Goal: Check status: Check status

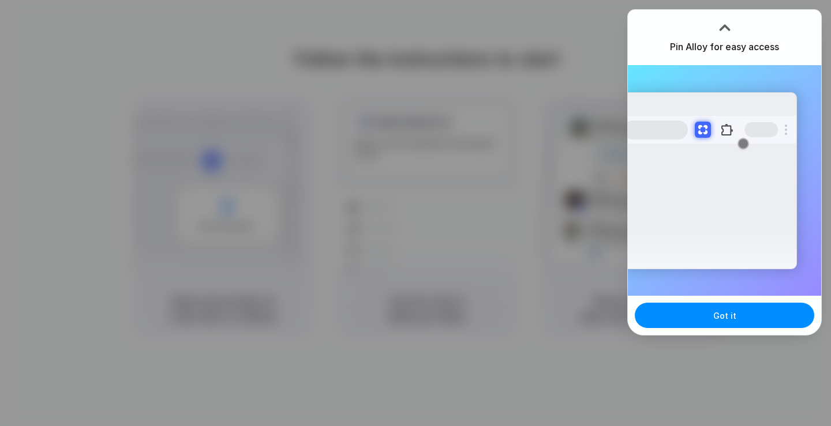
click at [439, 103] on div at bounding box center [415, 213] width 831 height 426
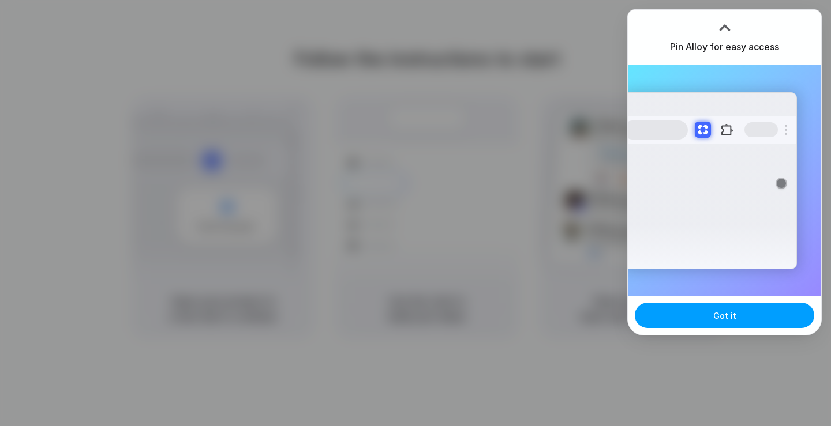
click at [716, 310] on span "Got it" at bounding box center [724, 316] width 23 height 12
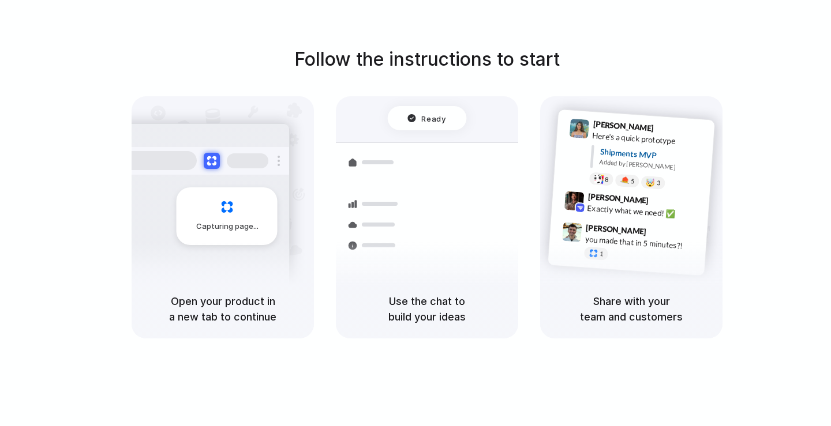
click at [513, 152] on div "Container from [GEOGRAPHIC_DATA] 40ft • ETA [DATE] • In transit" at bounding box center [495, 174] width 156 height 45
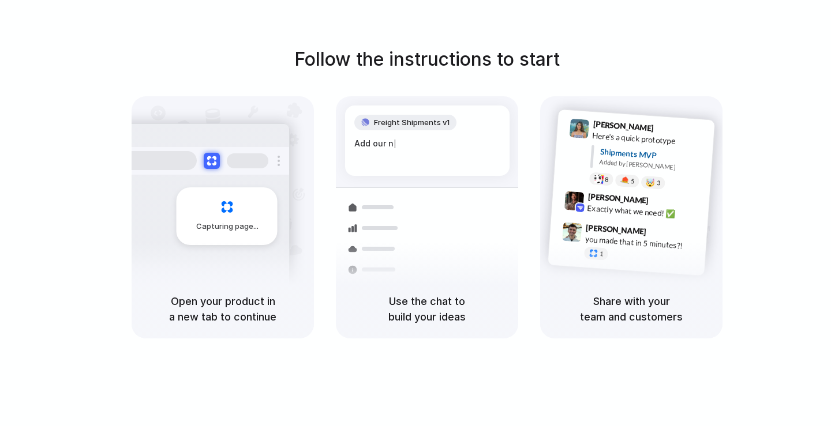
click at [223, 185] on div "Capturing page" at bounding box center [202, 211] width 174 height 177
